Goal: Task Accomplishment & Management: Complete application form

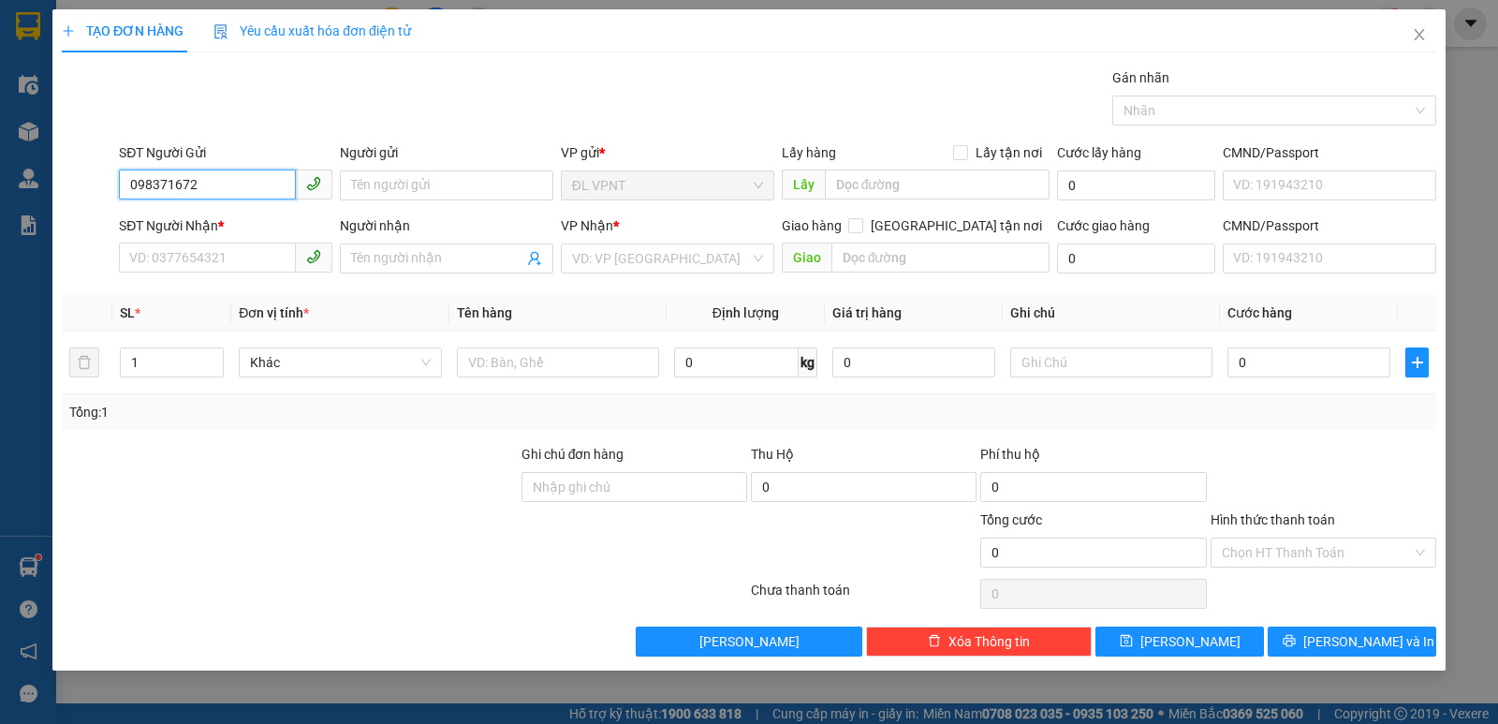
type input "0983716722"
click at [183, 222] on div "0983716722 - TÂN" at bounding box center [225, 223] width 191 height 21
type input "TÂN"
type input "0886535379"
type input "quỳnh"
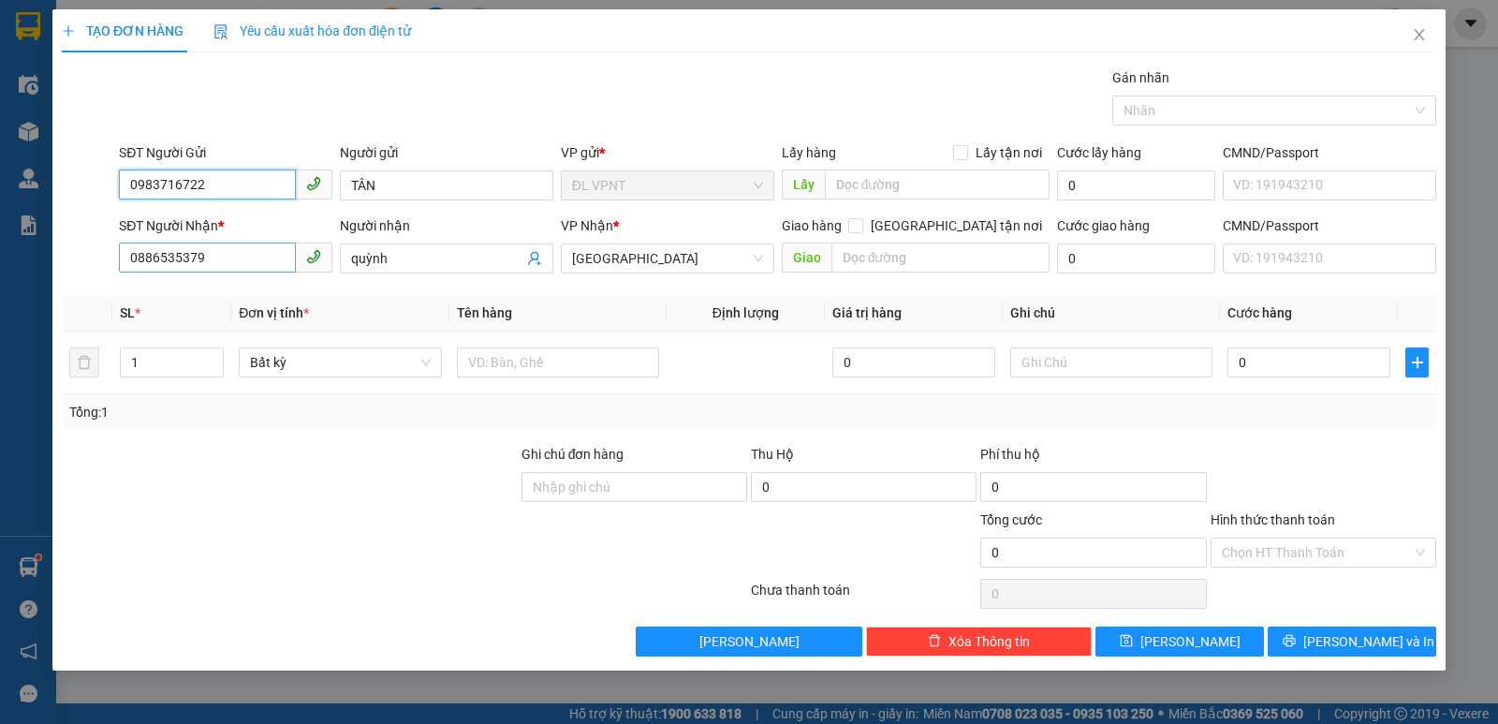
type input "0983716722"
drag, startPoint x: 219, startPoint y: 254, endPoint x: 124, endPoint y: 253, distance: 95.5
click at [124, 253] on input "0886535379" at bounding box center [207, 257] width 177 height 30
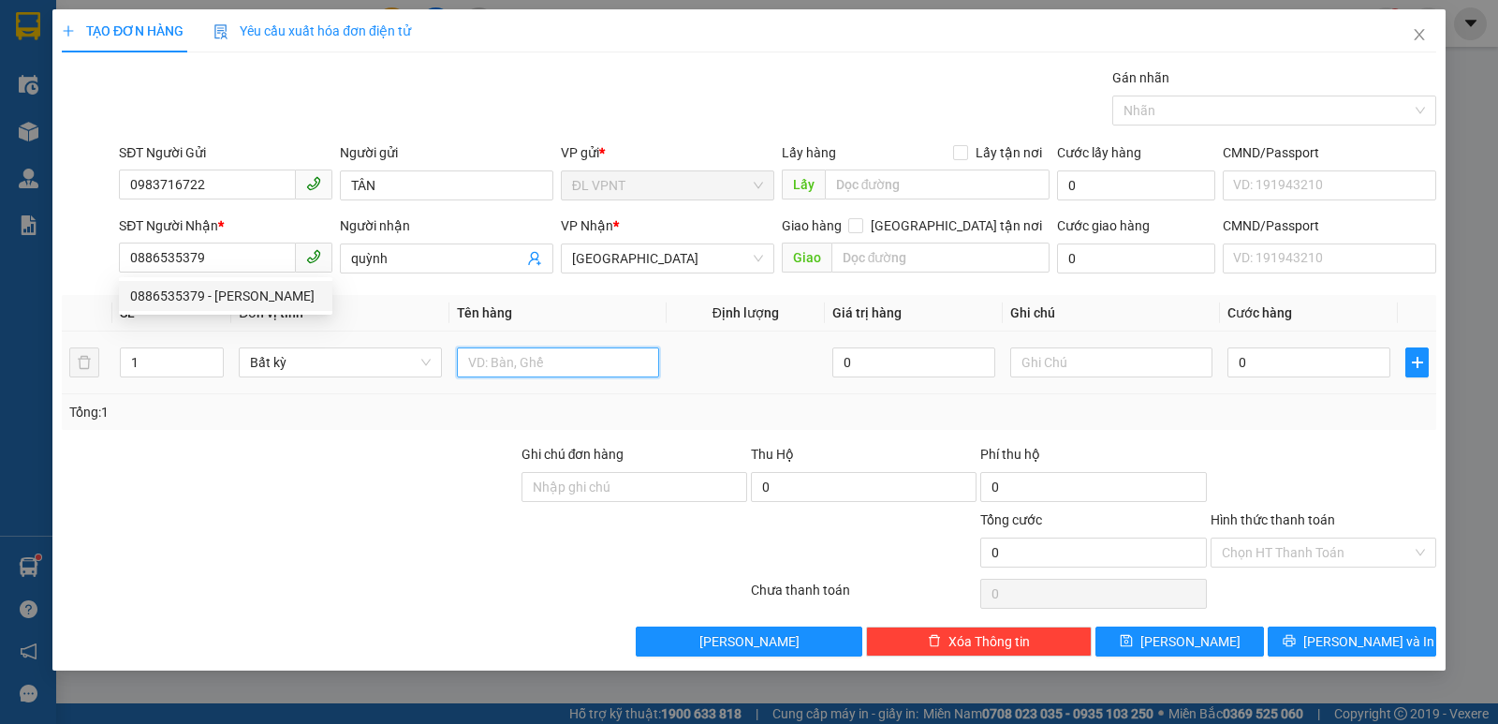
click at [546, 359] on input "text" at bounding box center [558, 362] width 202 height 30
type input "1 H"
click at [1290, 353] on input "0" at bounding box center [1308, 362] width 163 height 30
type input "2"
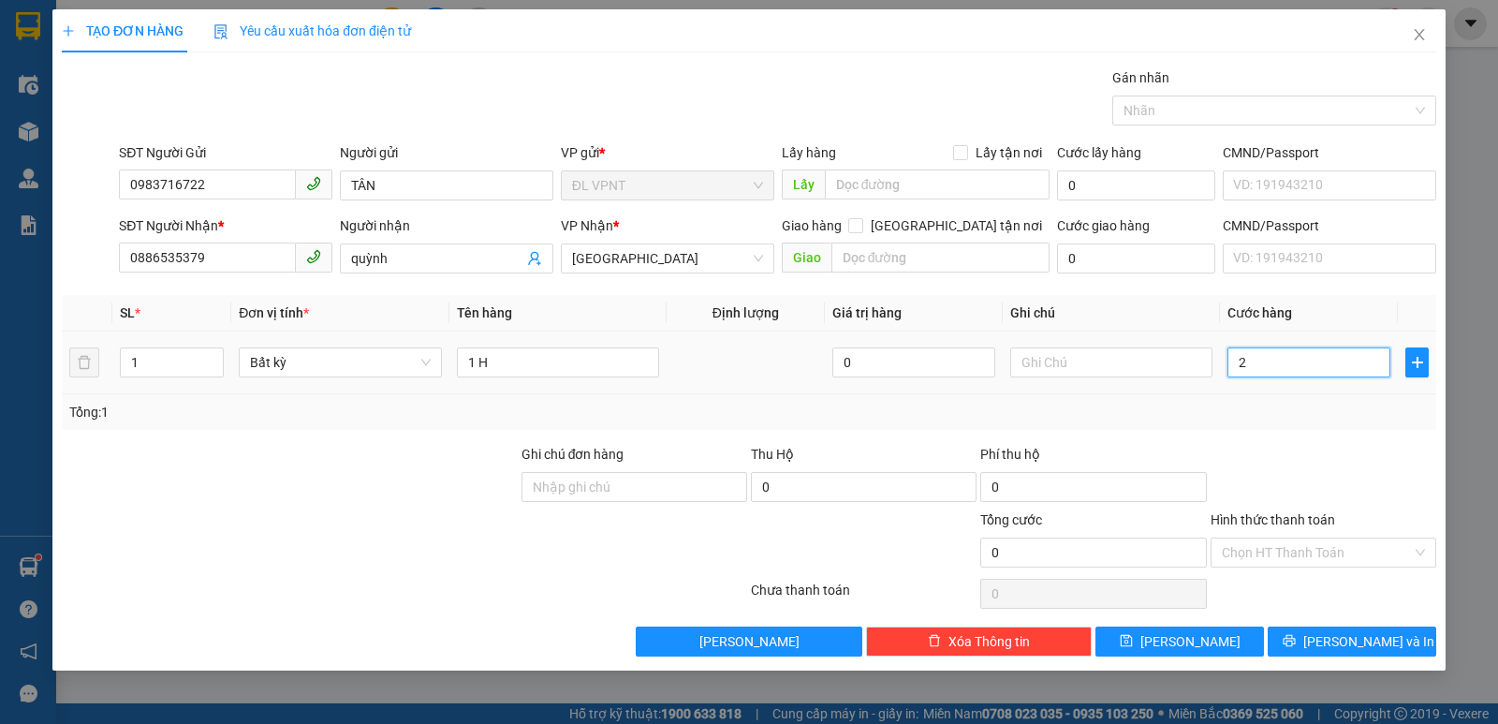
type input "2"
type input "20"
click at [1288, 553] on input "Hình thức thanh toán" at bounding box center [1317, 552] width 190 height 28
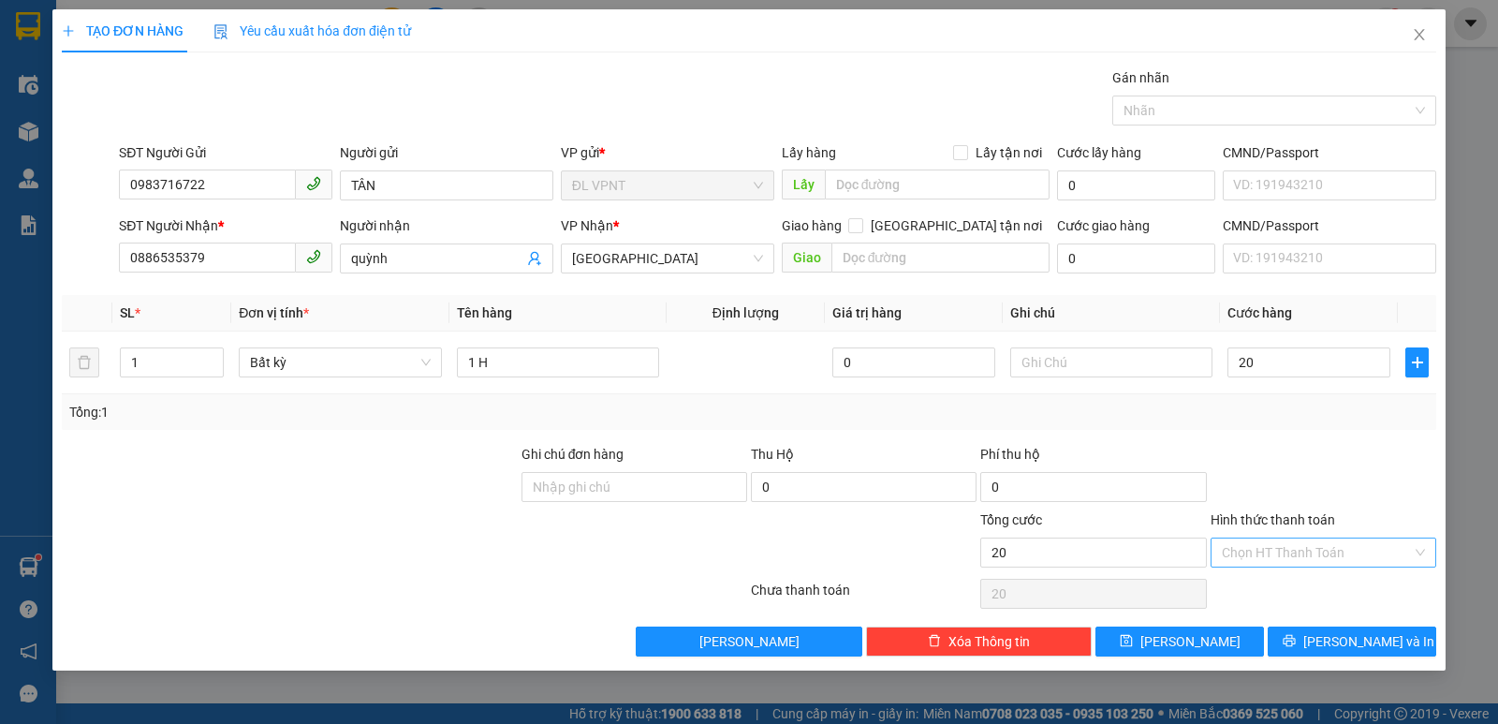
type input "20.000"
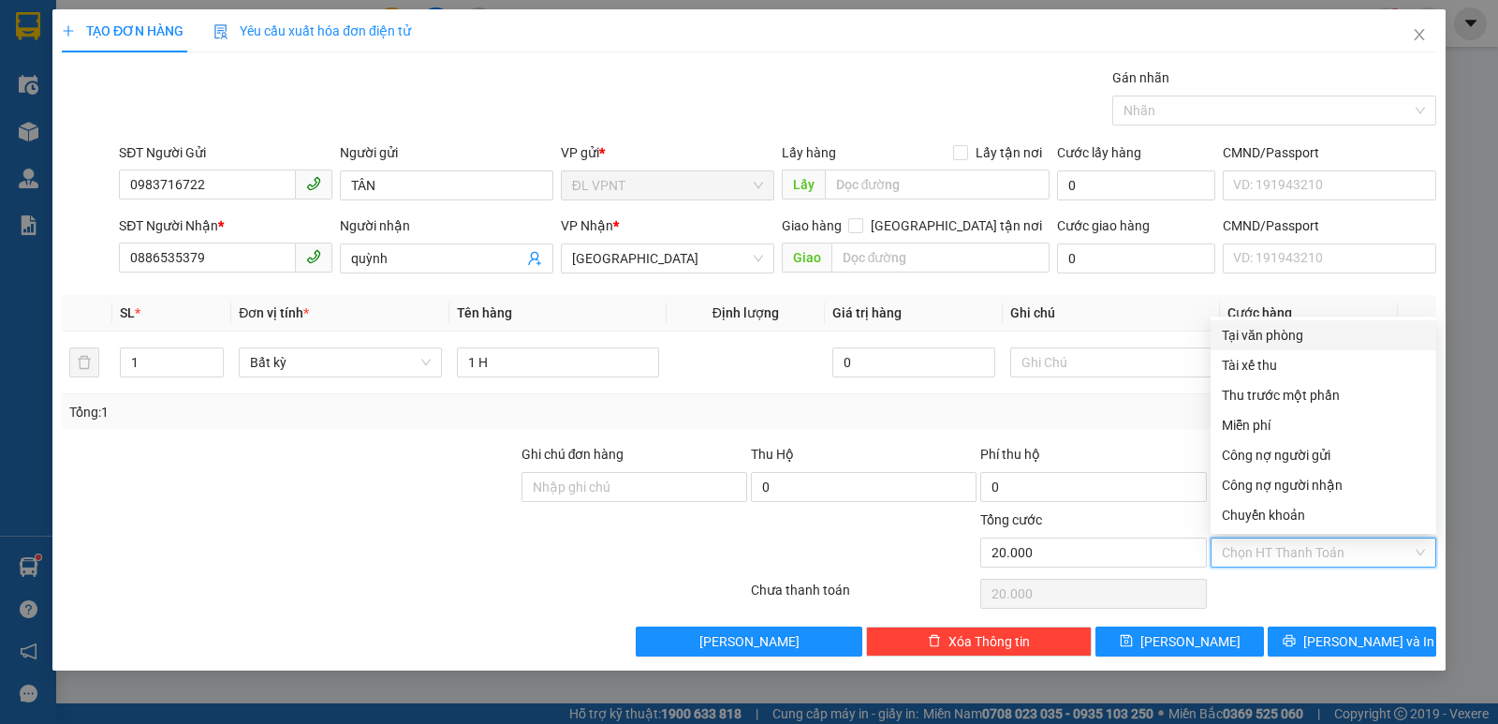
click at [1261, 332] on div "Tại văn phòng" at bounding box center [1323, 335] width 203 height 21
type input "0"
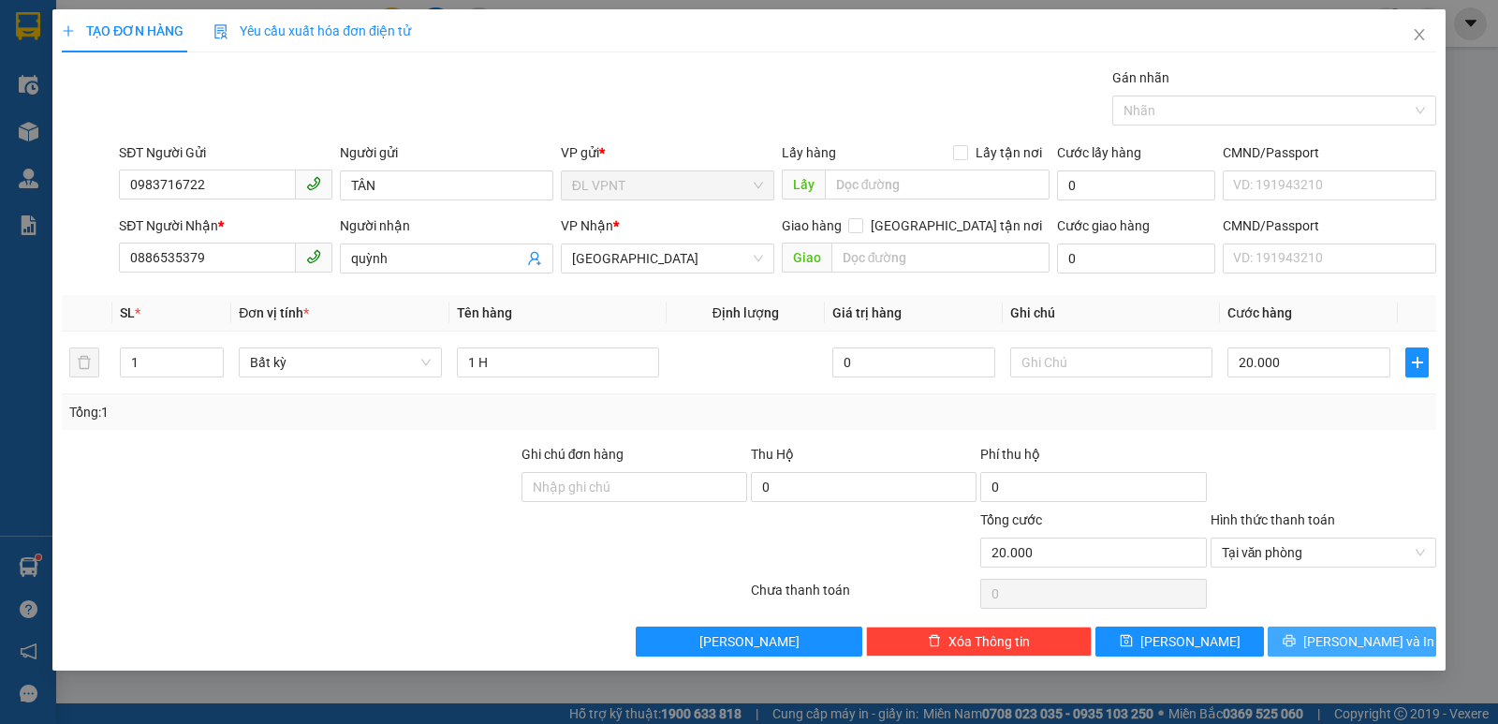
drag, startPoint x: 1349, startPoint y: 639, endPoint x: 655, endPoint y: 8, distance: 937.7
click at [1347, 640] on span "[PERSON_NAME] và In" at bounding box center [1368, 641] width 131 height 21
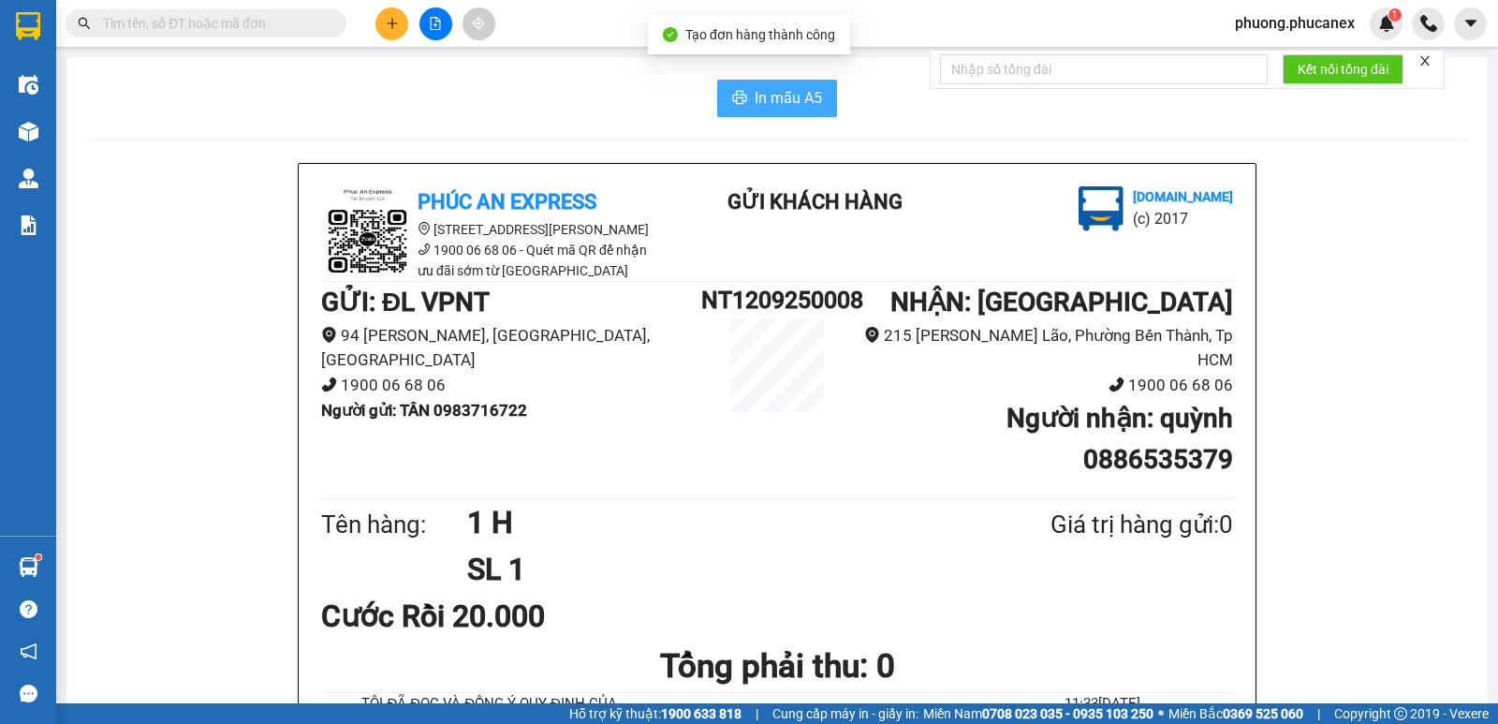
click at [765, 99] on span "In mẫu A5" at bounding box center [788, 97] width 67 height 23
